Goal: Task Accomplishment & Management: Manage account settings

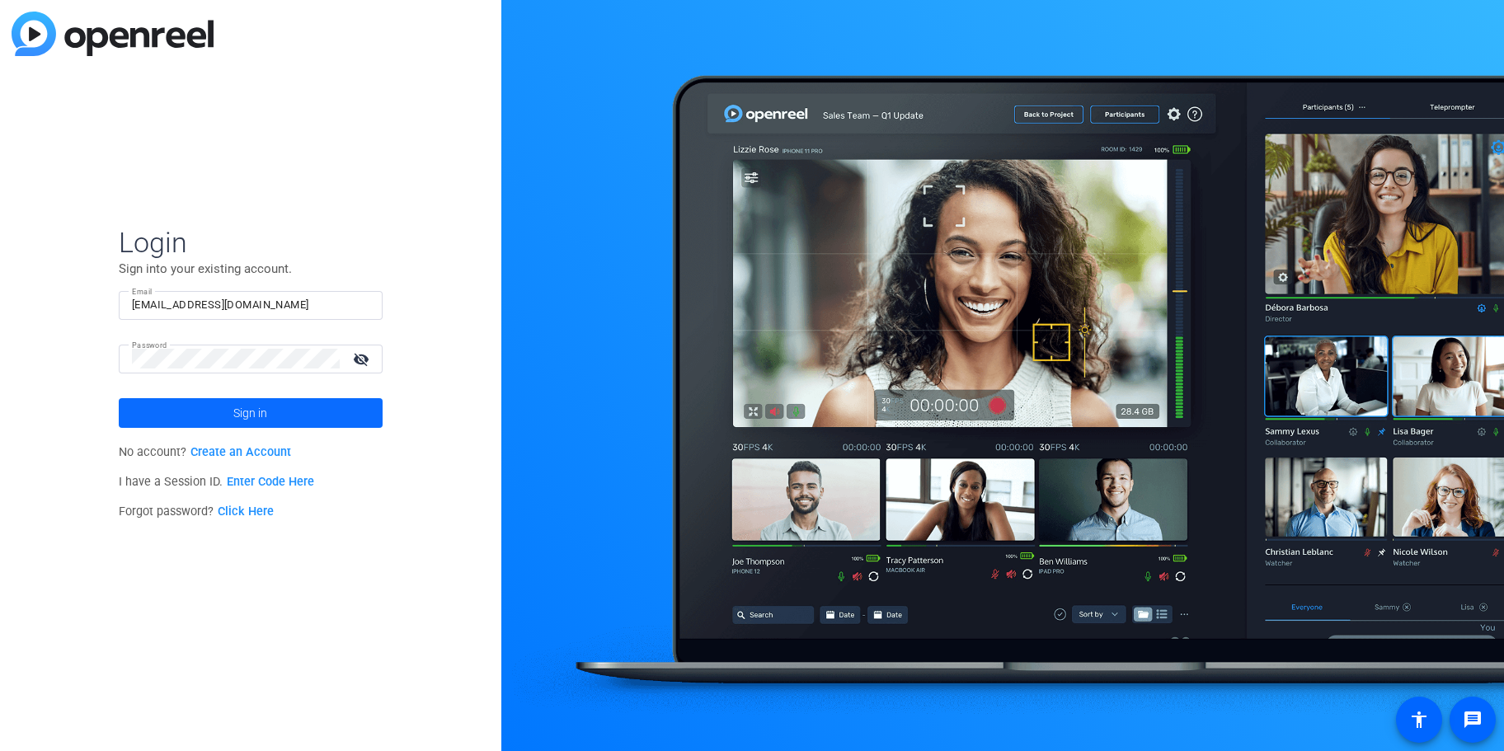
click at [212, 415] on span at bounding box center [251, 413] width 264 height 40
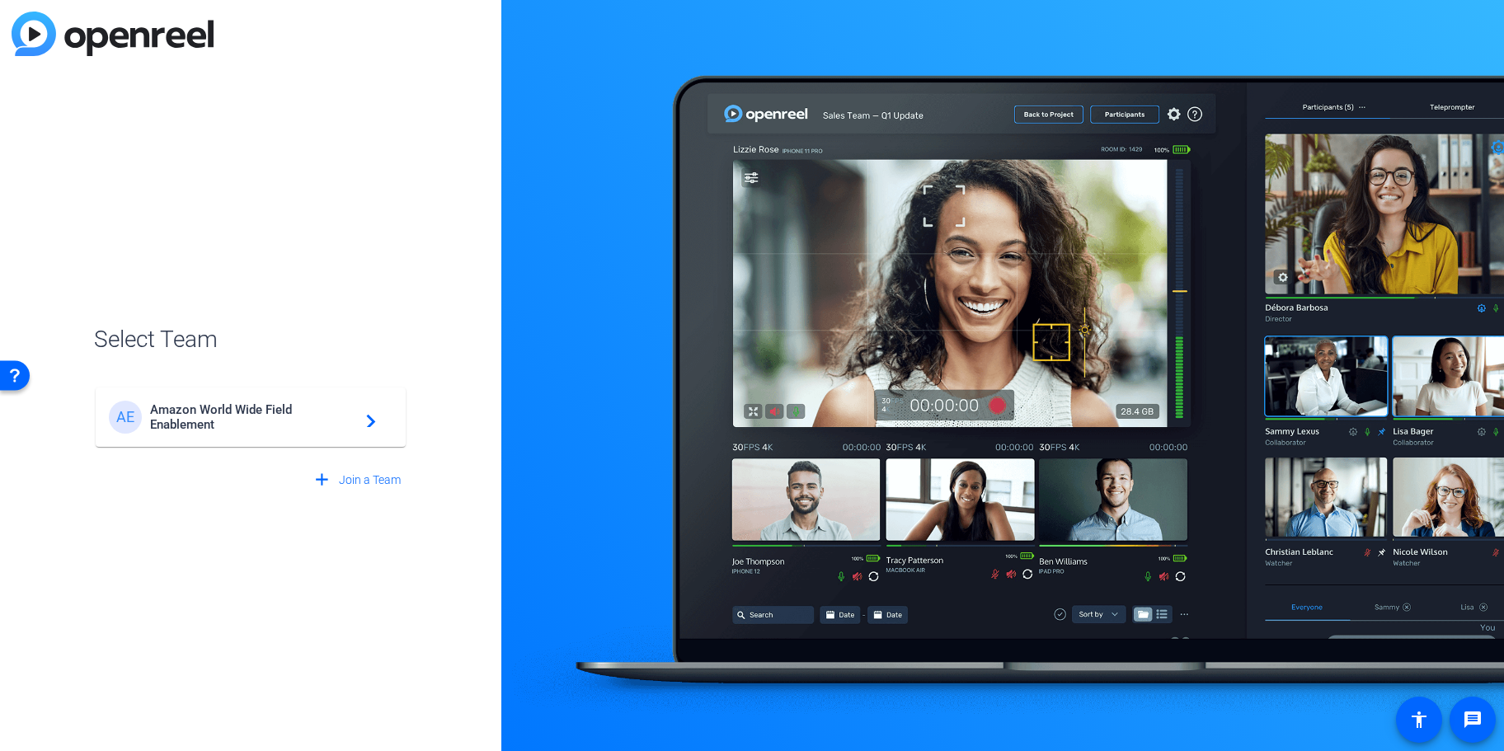
click at [212, 415] on span "Amazon World Wide Field Enablement" at bounding box center [253, 417] width 206 height 30
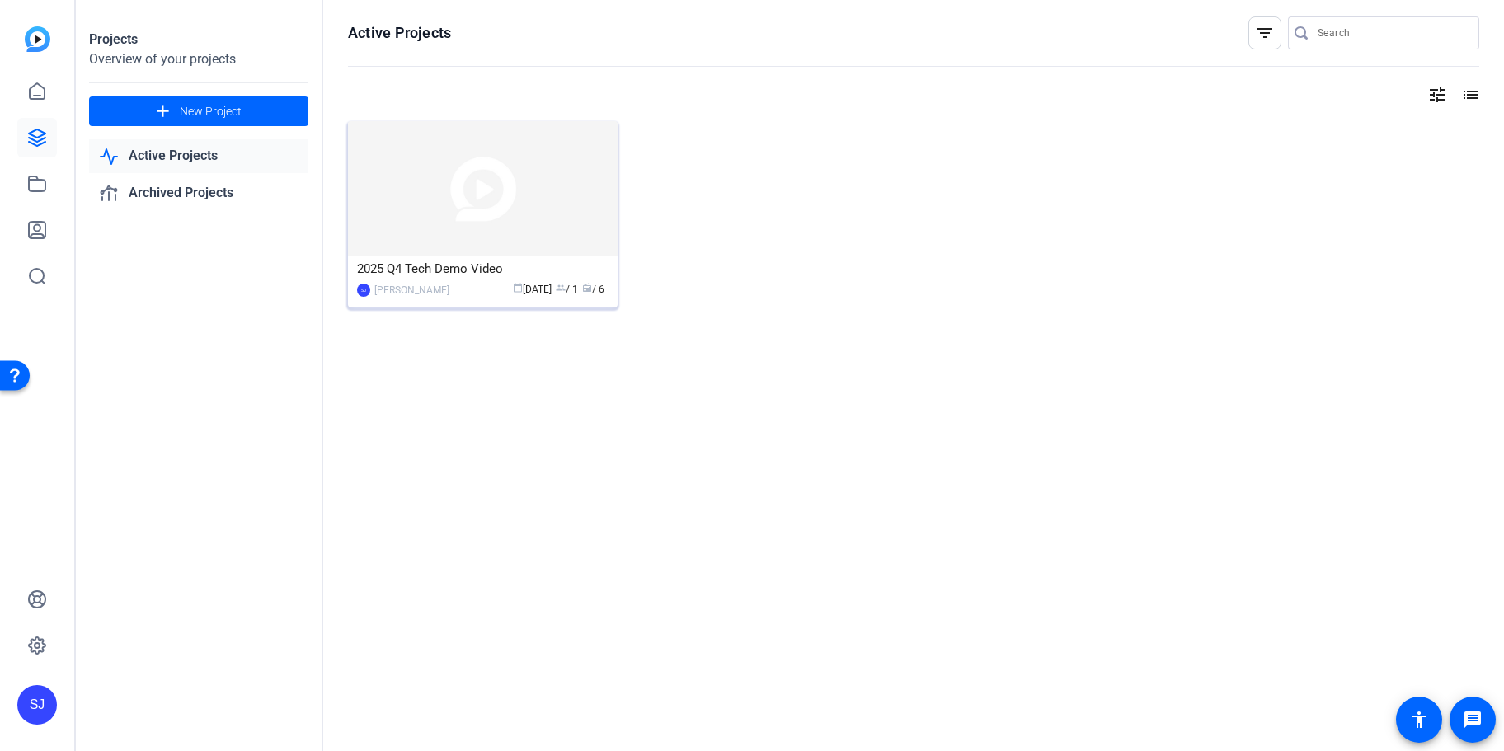
click at [441, 195] on img at bounding box center [483, 188] width 270 height 135
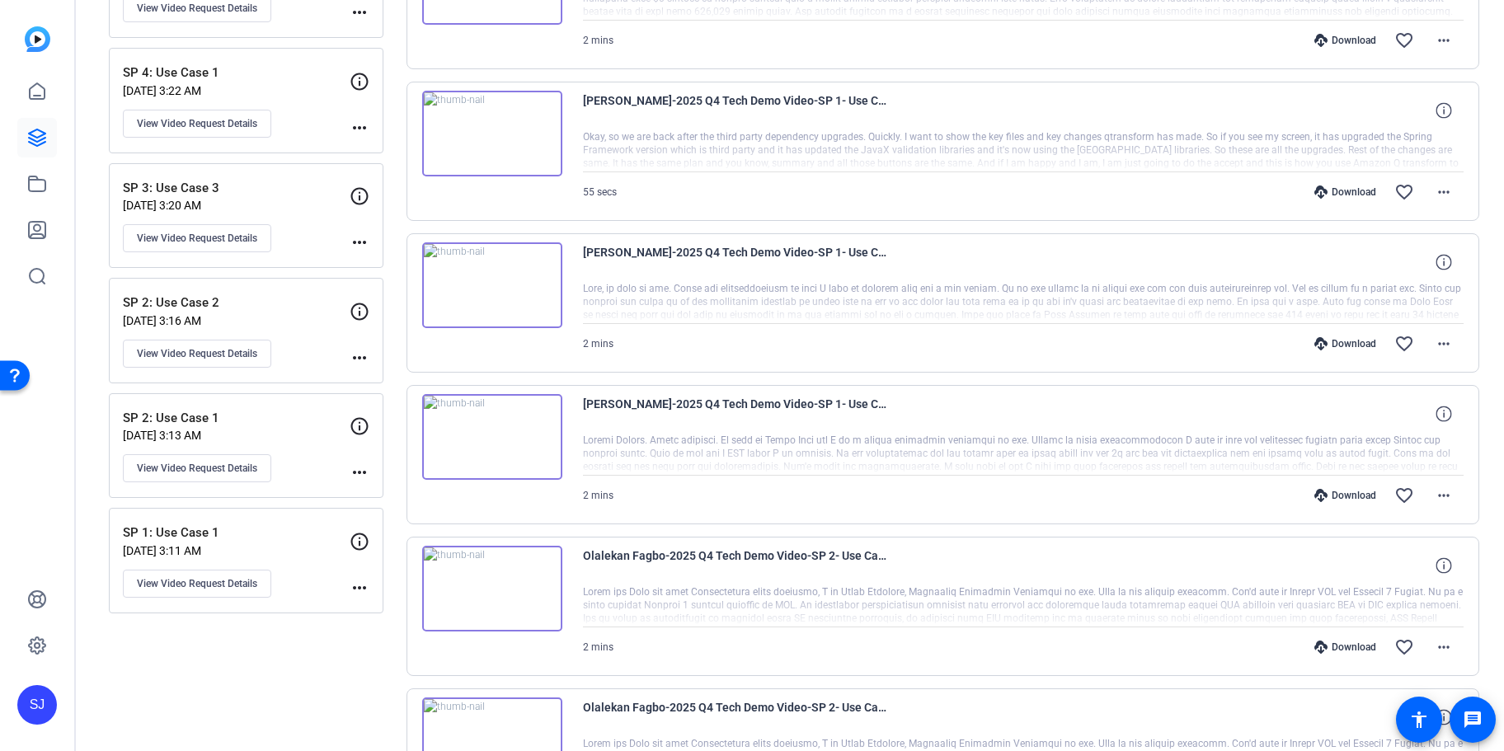
scroll to position [447, 0]
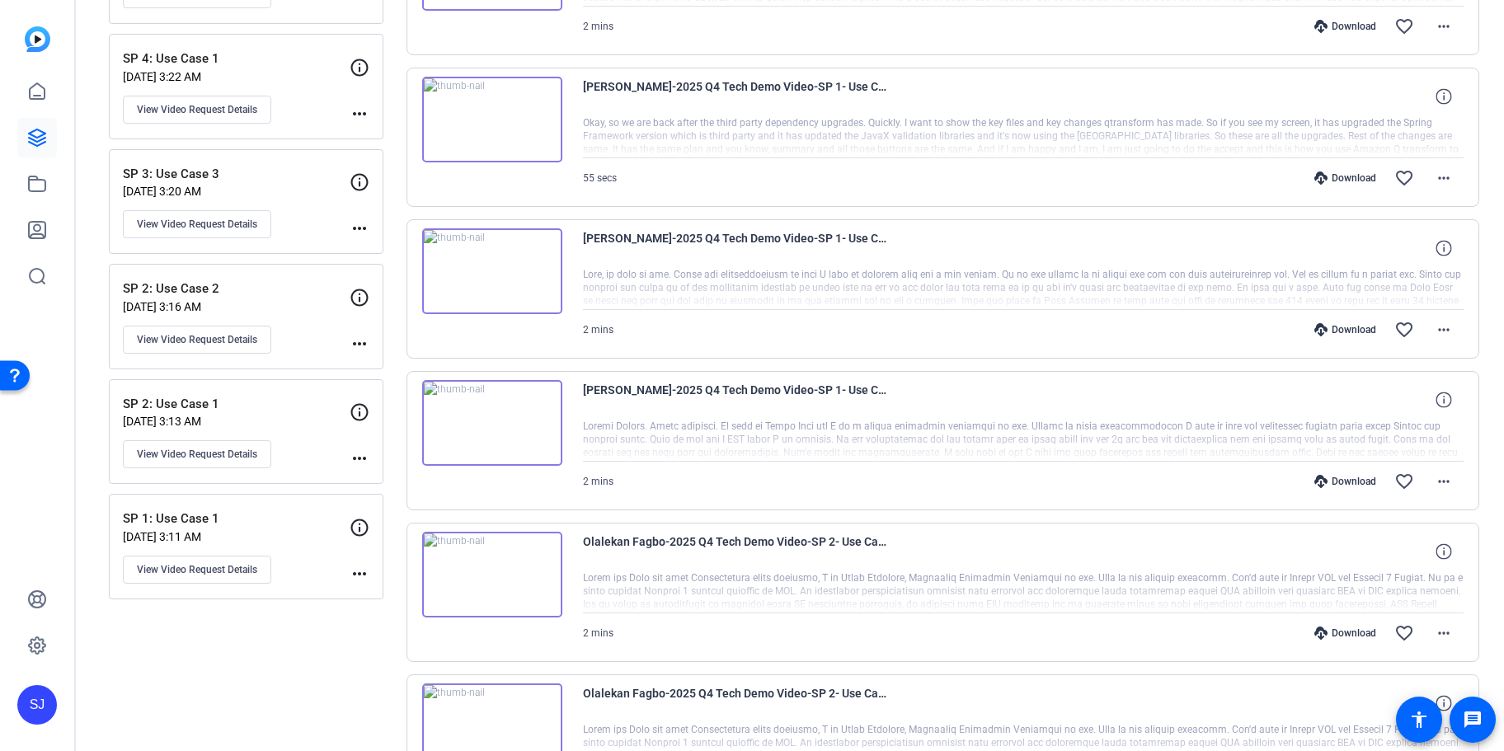
click at [241, 509] on p "SP 1: Use Case 1" at bounding box center [236, 518] width 227 height 19
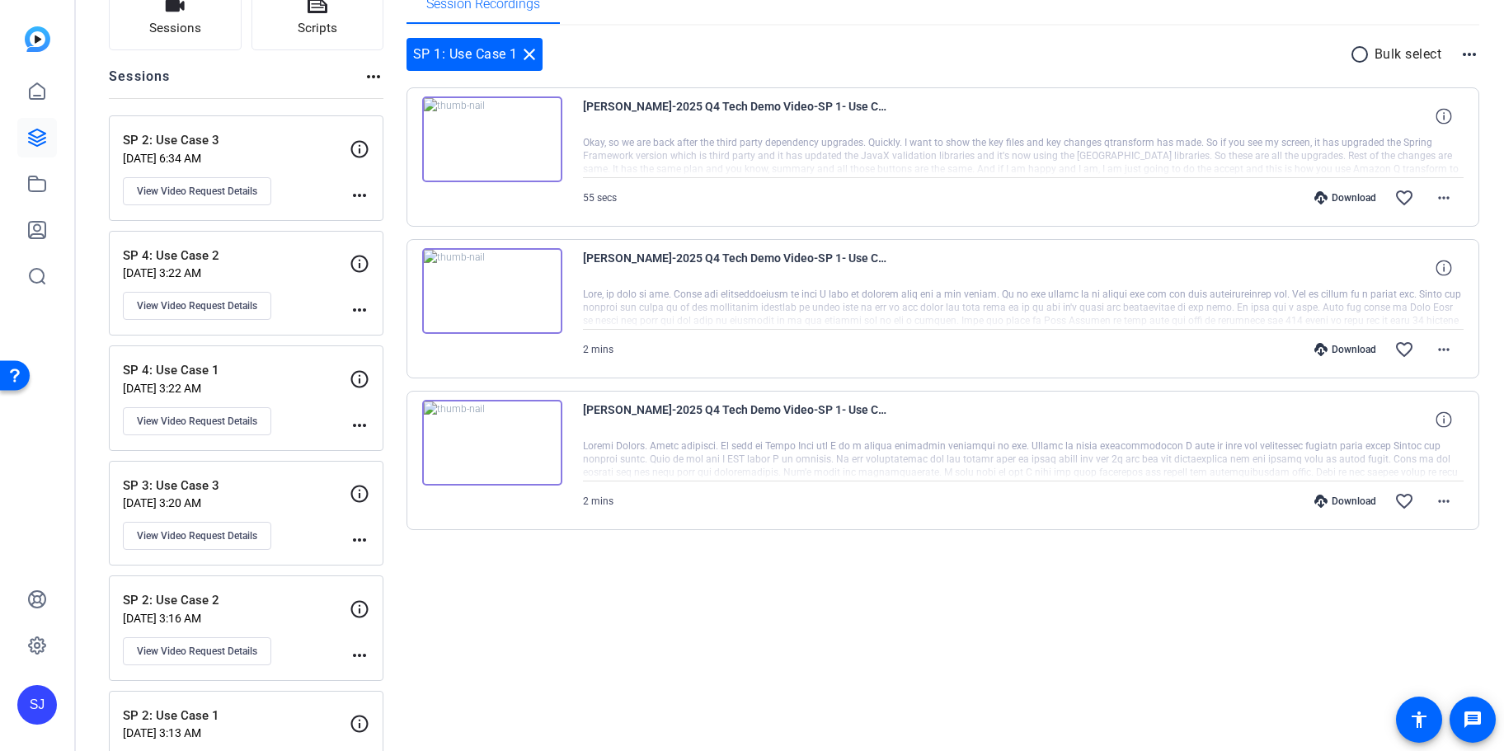
scroll to position [314, 0]
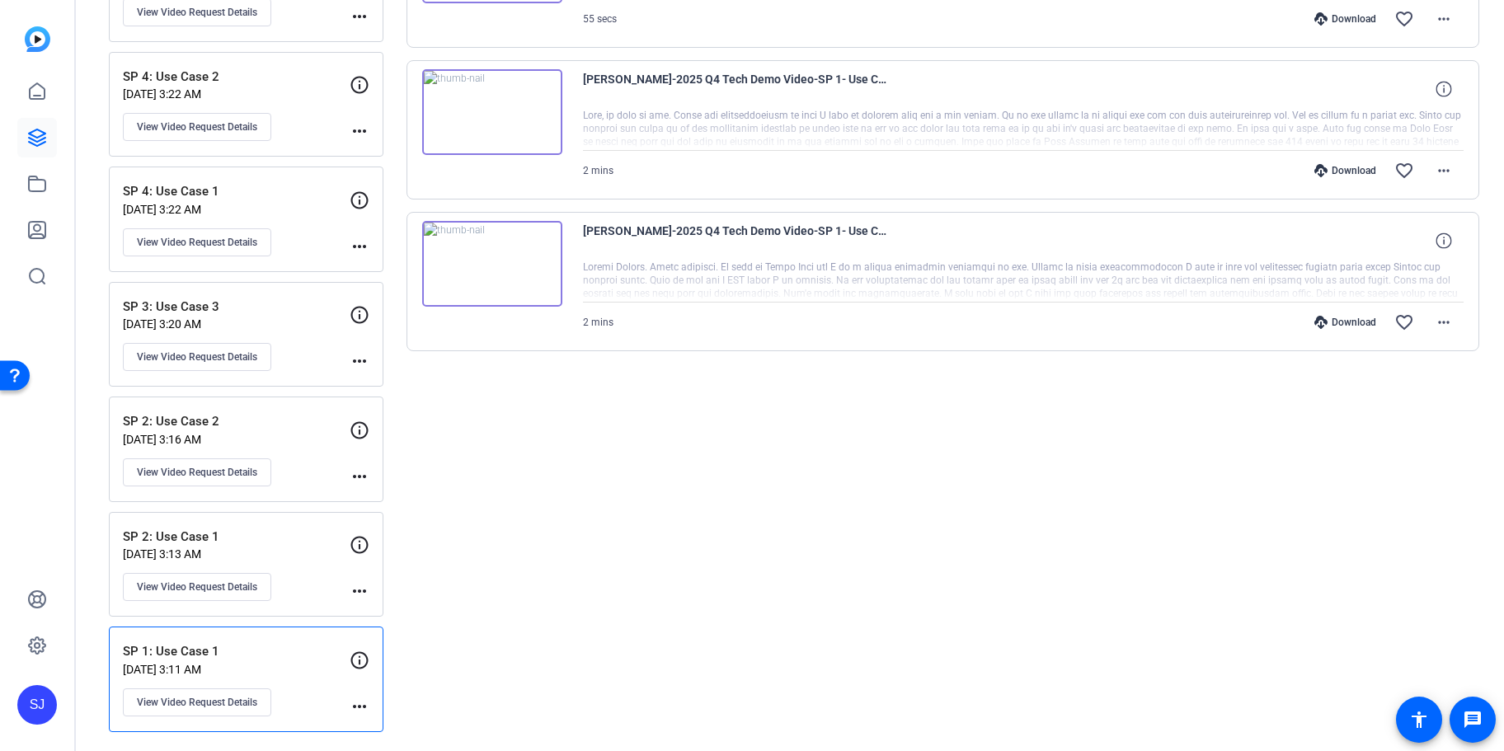
click at [206, 524] on div "SP 2: Use Case 1 [DATE] 3:13 AM View Video Request Details more_horiz" at bounding box center [246, 565] width 275 height 106
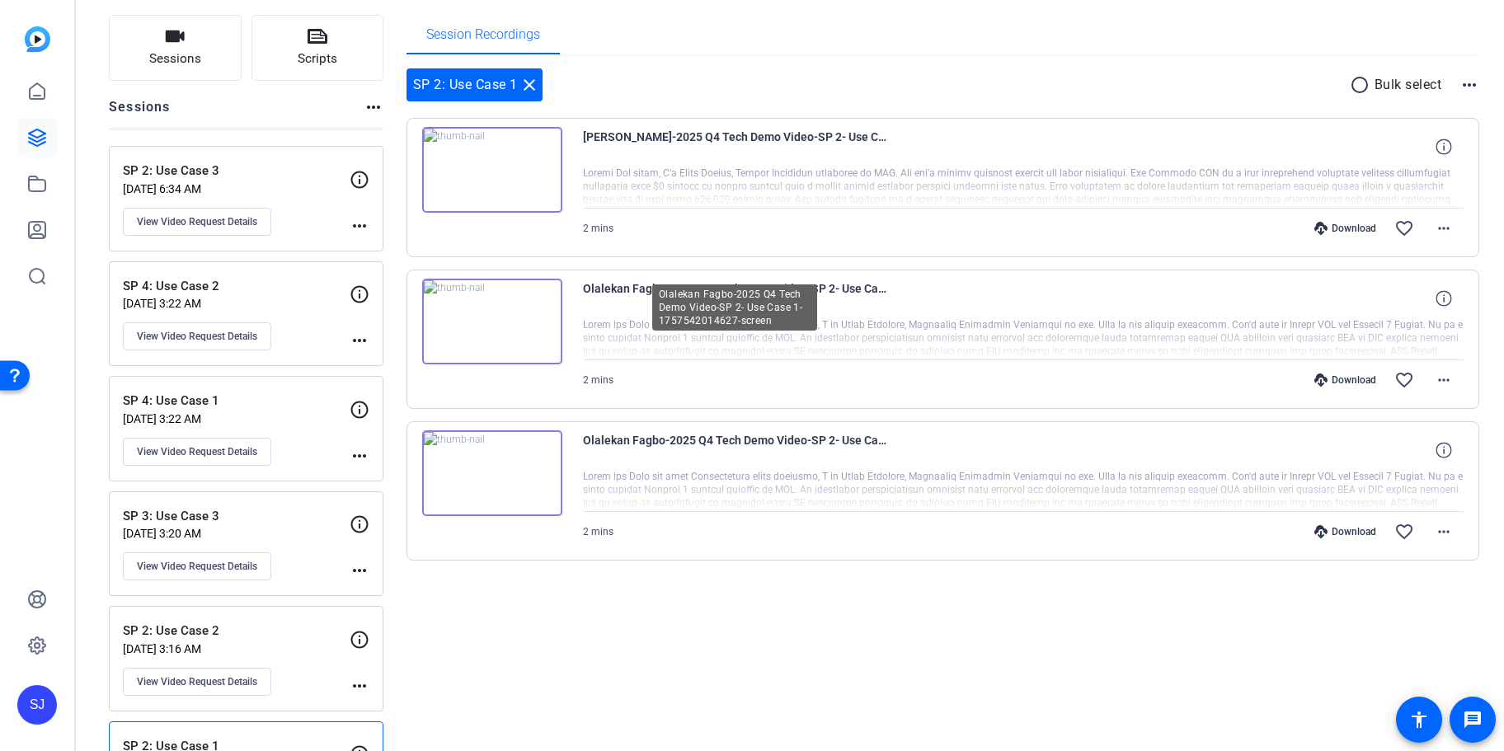
scroll to position [135, 0]
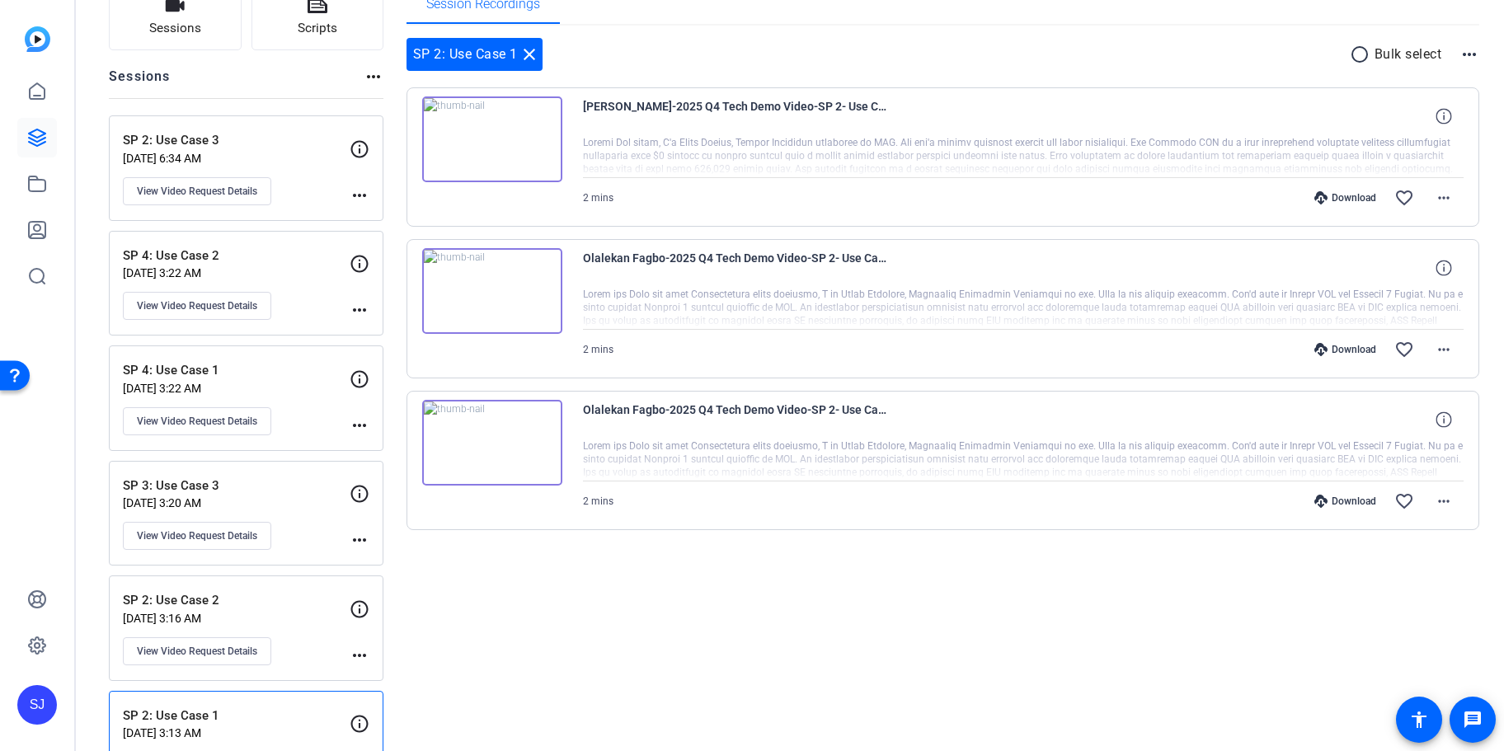
click at [236, 598] on p "SP 2: Use Case 2" at bounding box center [236, 600] width 227 height 19
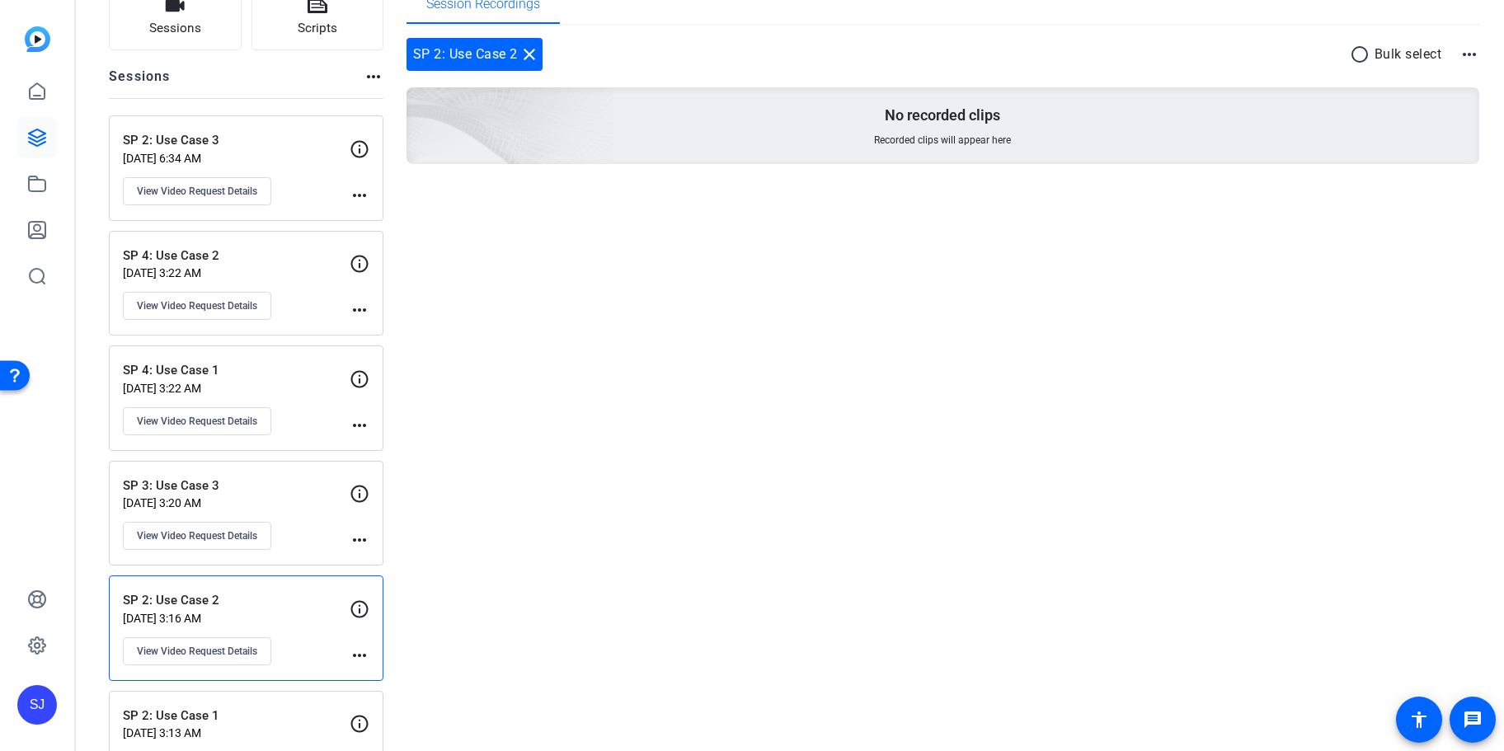
scroll to position [314, 0]
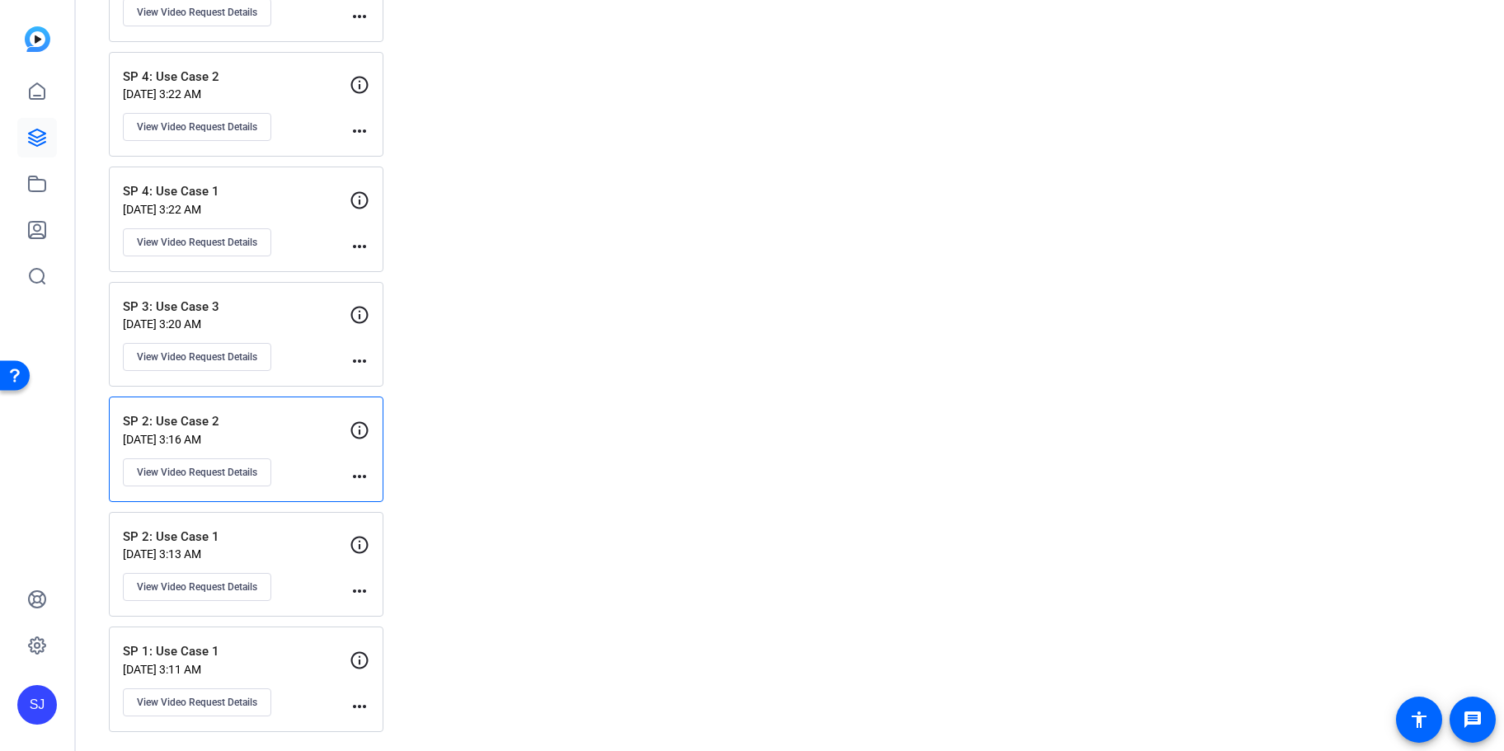
click at [274, 544] on p "SP 2: Use Case 1" at bounding box center [236, 537] width 227 height 19
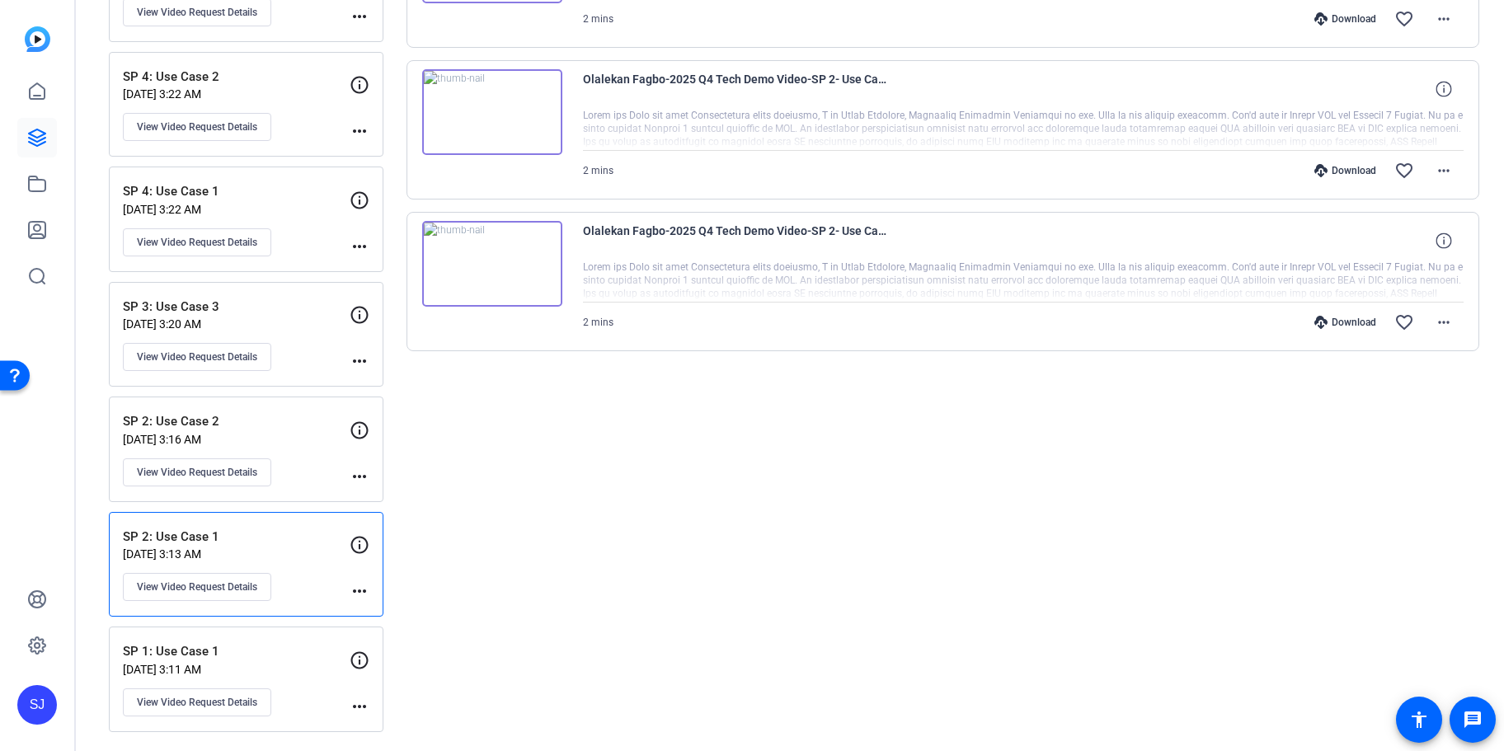
click at [286, 437] on p "[DATE] 3:16 AM" at bounding box center [236, 439] width 227 height 13
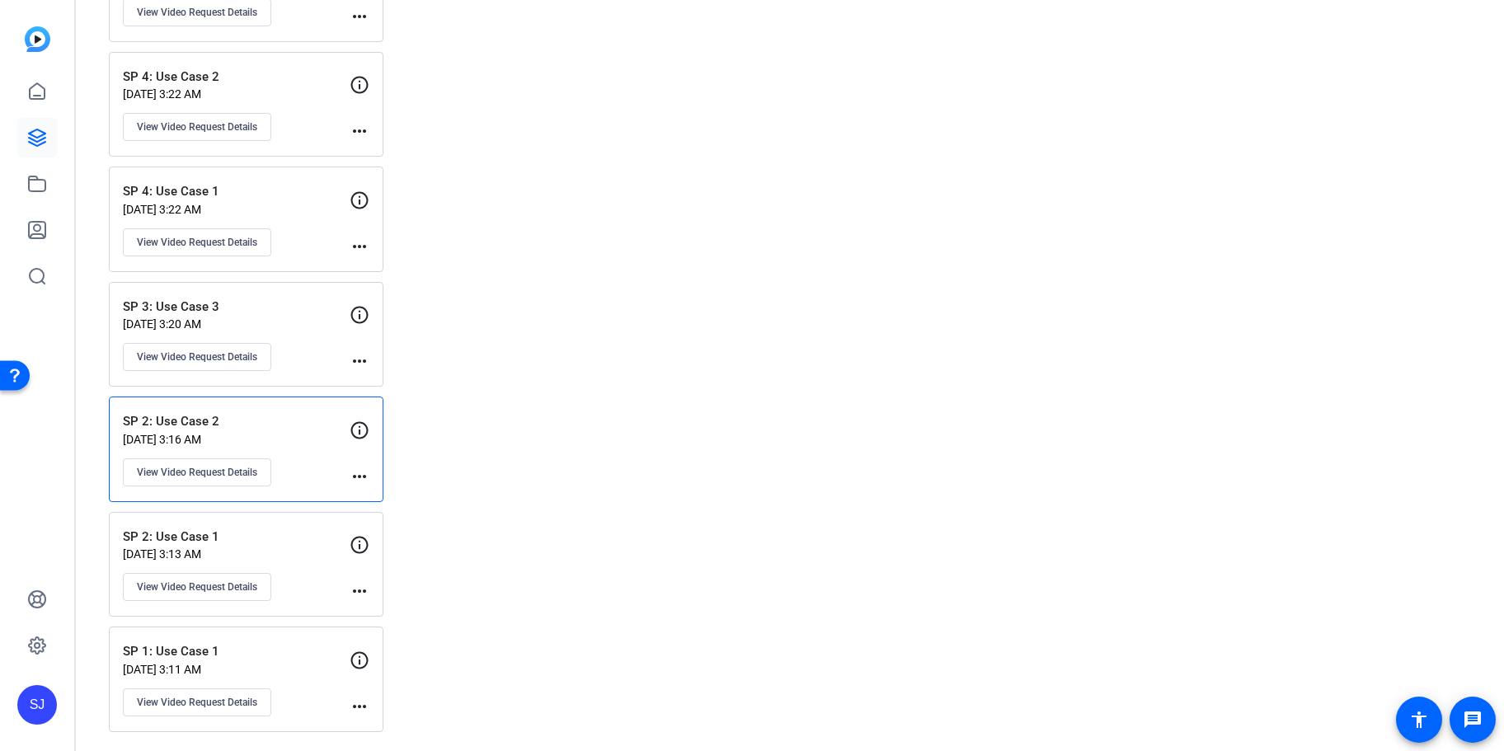
scroll to position [46, 0]
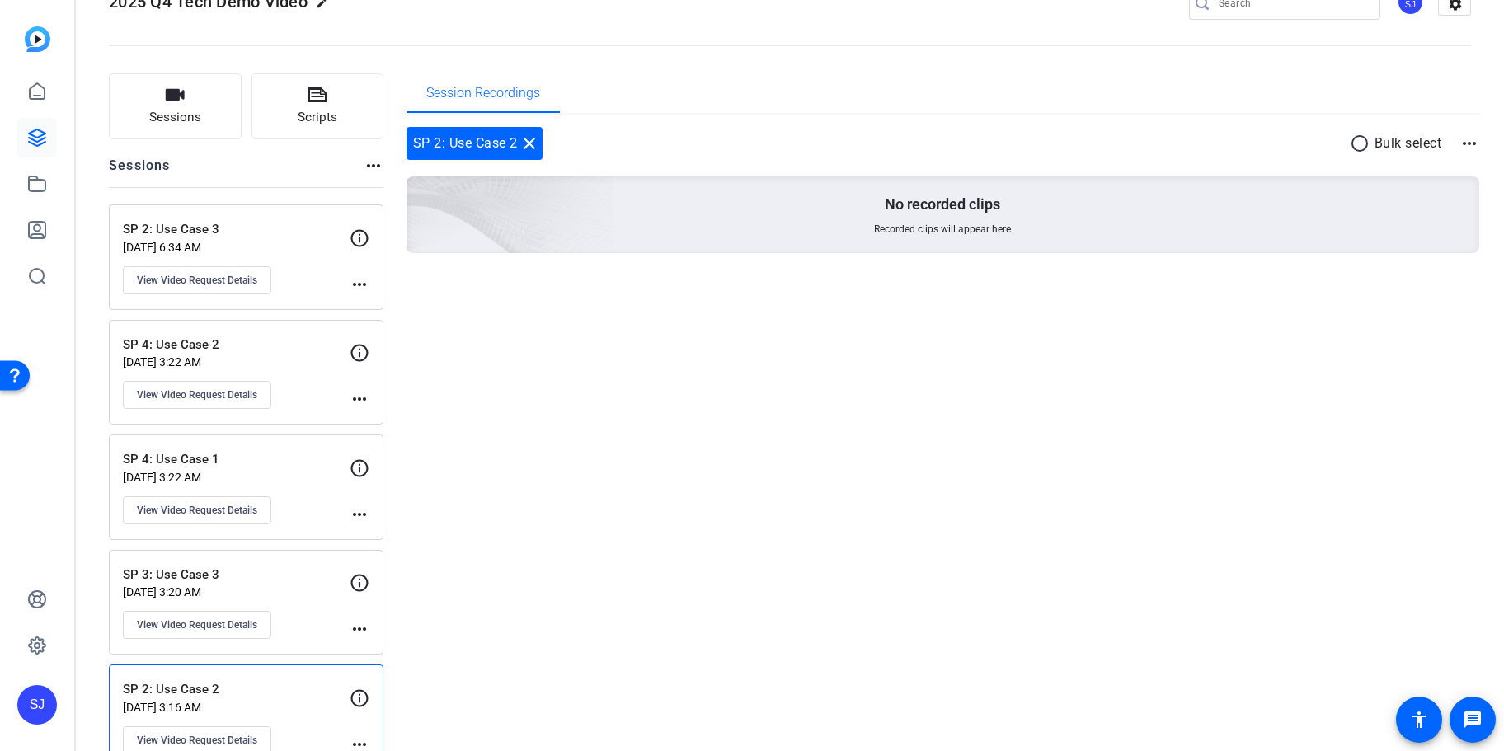
click at [248, 557] on div "SP 3: Use Case 3 [DATE] 3:20 AM View Video Request Details more_horiz" at bounding box center [246, 603] width 275 height 106
click at [264, 457] on p "SP 4: Use Case 1" at bounding box center [236, 459] width 227 height 19
click at [275, 341] on p "SP 4: Use Case 2" at bounding box center [236, 345] width 227 height 19
click at [284, 236] on p "SP 2: Use Case 3" at bounding box center [236, 229] width 227 height 19
